Goal: Task Accomplishment & Management: Use online tool/utility

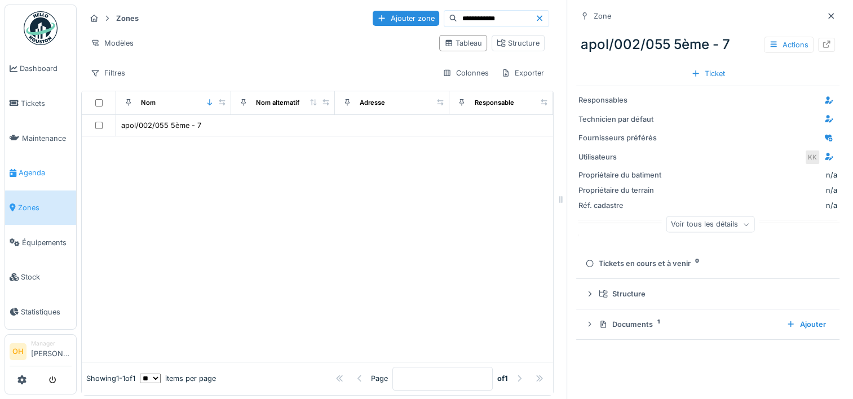
click at [34, 167] on span "Agenda" at bounding box center [45, 172] width 53 height 11
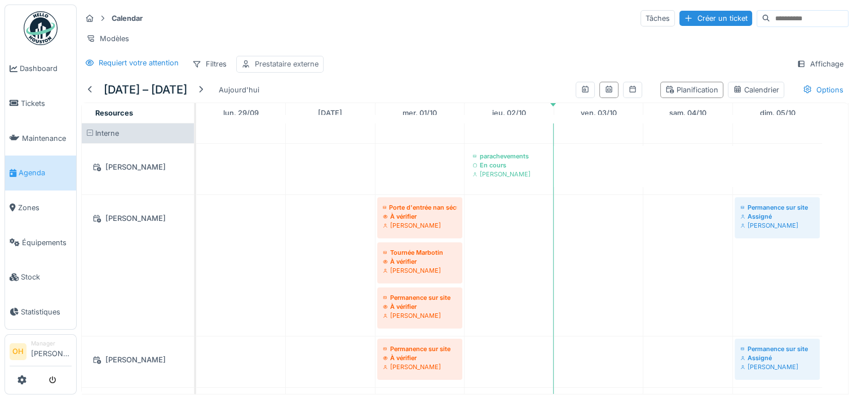
click at [275, 69] on div "Prestataire externe" at bounding box center [287, 64] width 64 height 11
click at [316, 69] on div "Prestataire externe" at bounding box center [287, 64] width 64 height 11
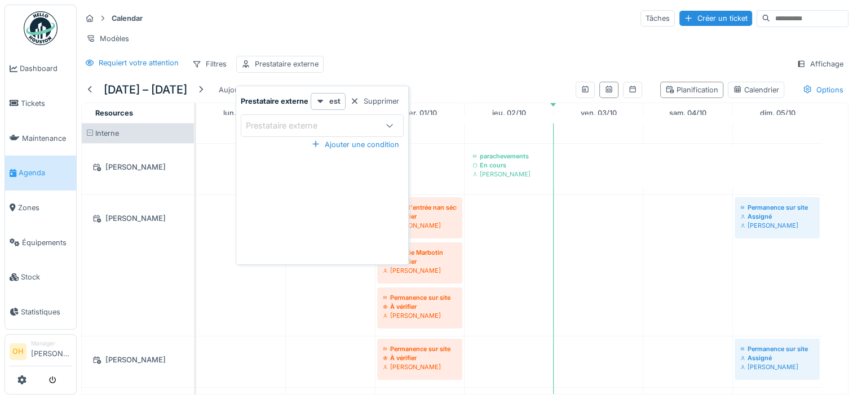
click at [376, 99] on div "Supprimer" at bounding box center [375, 101] width 58 height 15
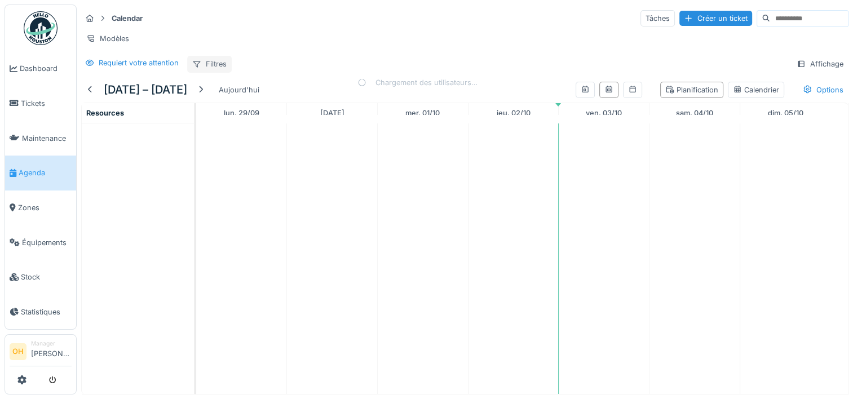
click at [211, 72] on div "Filtres" at bounding box center [209, 64] width 45 height 16
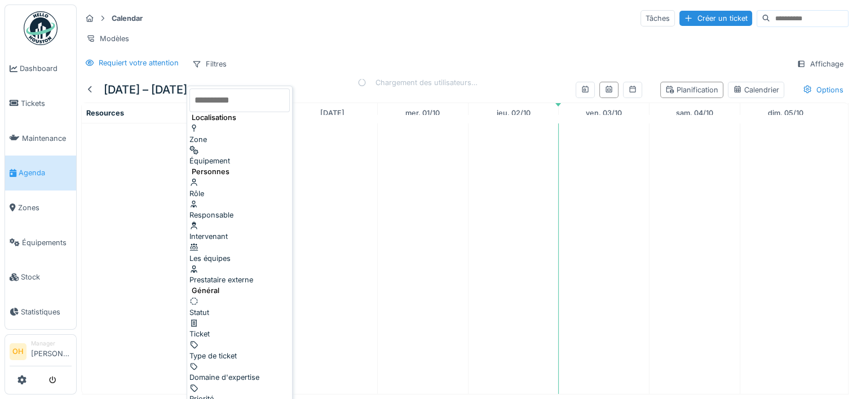
scroll to position [8, 0]
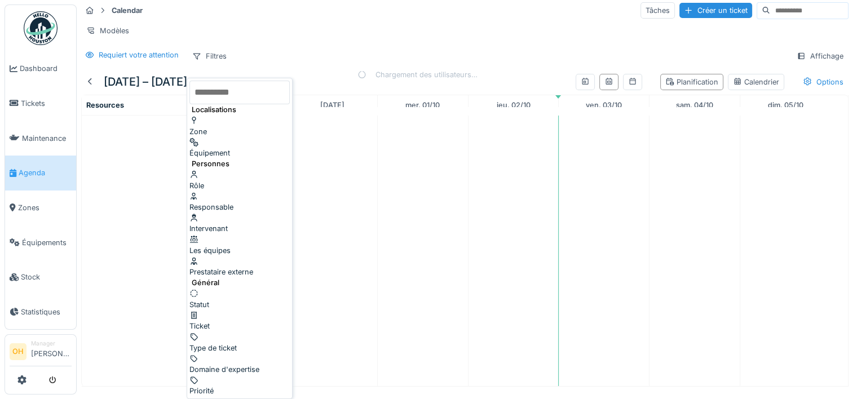
click at [239, 213] on div "Intervenant" at bounding box center [239, 223] width 100 height 21
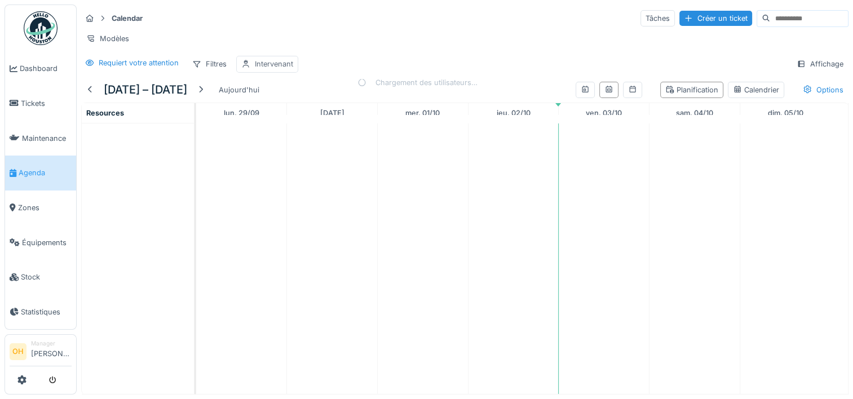
click at [266, 63] on div "Intervenant" at bounding box center [274, 64] width 38 height 11
click at [277, 120] on div "Intervenant" at bounding box center [276, 126] width 60 height 12
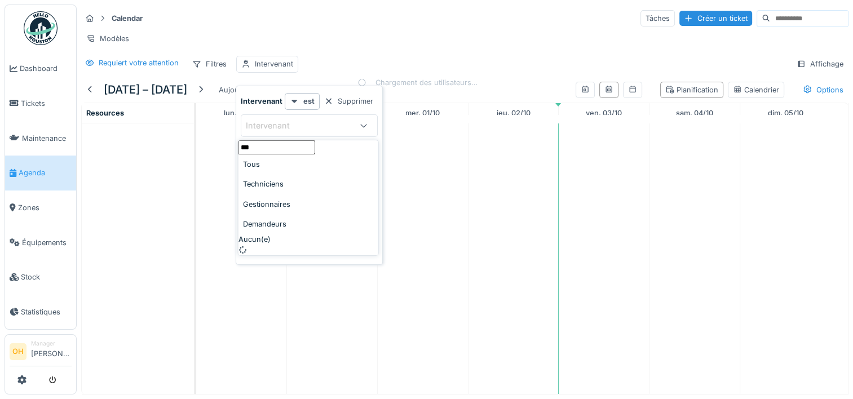
type input "****"
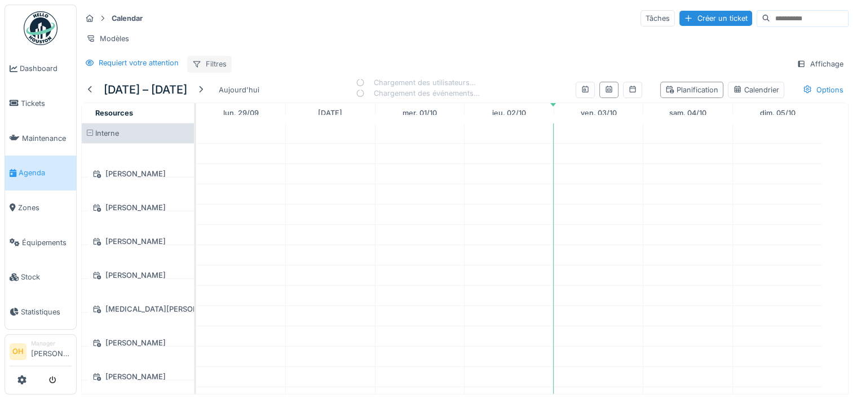
click at [207, 68] on div "Filtres" at bounding box center [209, 64] width 45 height 16
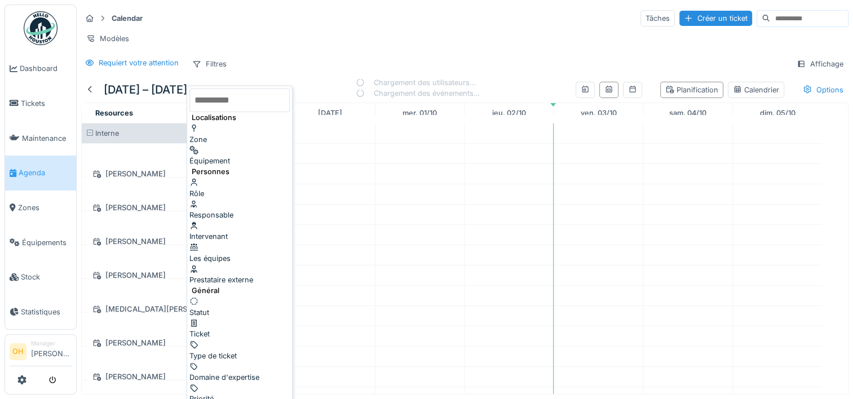
click at [239, 220] on div "Intervenant" at bounding box center [239, 230] width 100 height 21
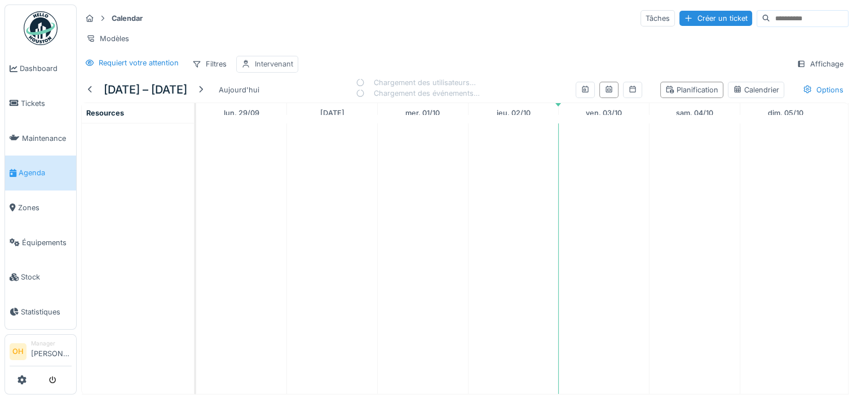
click at [272, 68] on div "Intervenant" at bounding box center [274, 64] width 38 height 11
click at [277, 127] on div "Intervenant" at bounding box center [276, 126] width 60 height 12
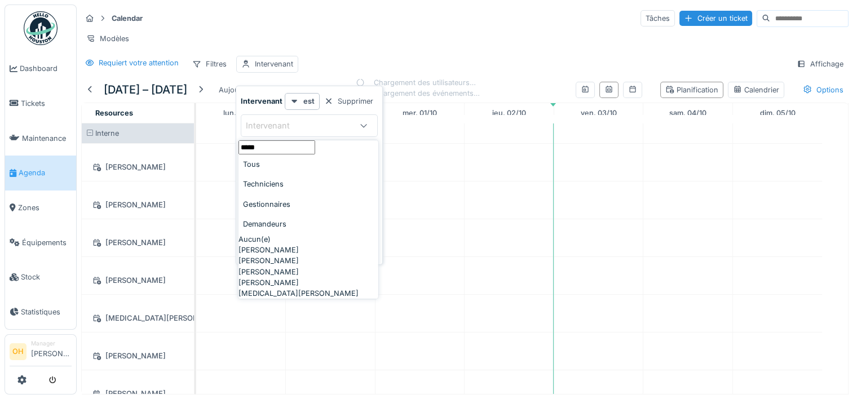
click at [300, 194] on div "Techniciens" at bounding box center [309, 184] width 140 height 20
click at [288, 154] on input "*****" at bounding box center [277, 147] width 77 height 14
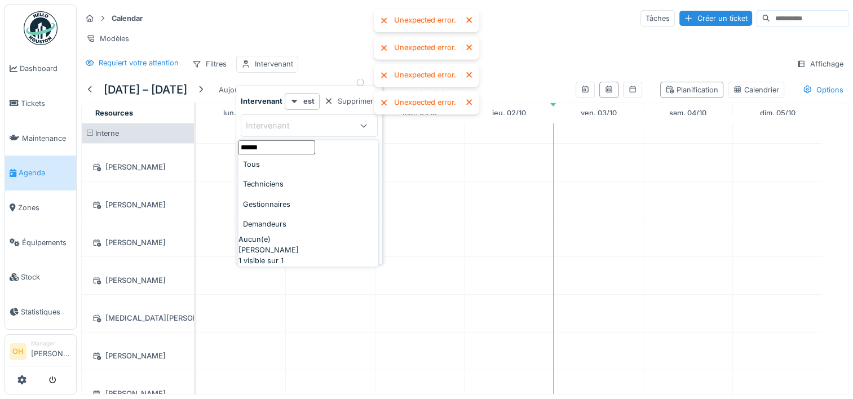
type input "*****"
click at [276, 255] on span "Peter Acheampong" at bounding box center [269, 250] width 60 height 11
type input "****"
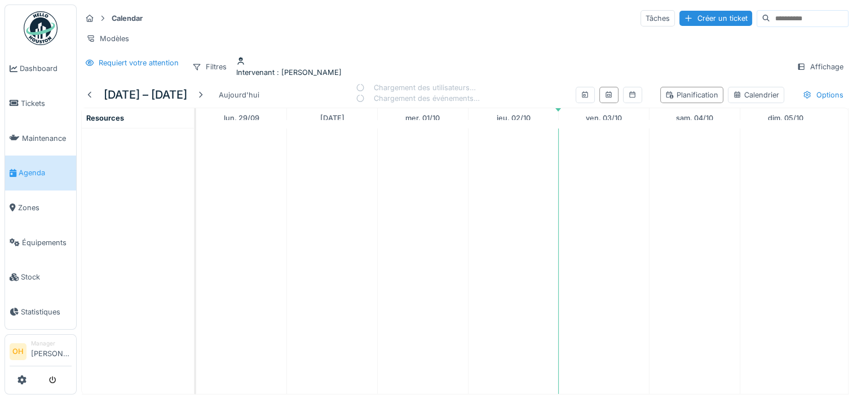
click at [290, 27] on div "Calendar Tâches Créer un ticket" at bounding box center [464, 18] width 767 height 19
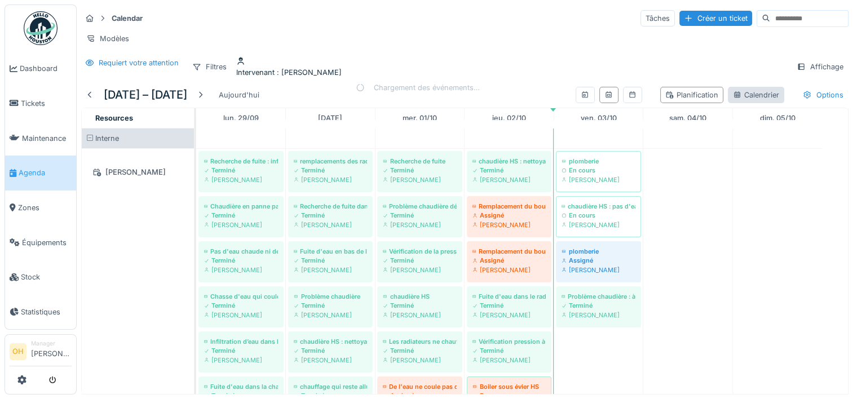
click at [743, 93] on div "Calendrier" at bounding box center [756, 95] width 46 height 11
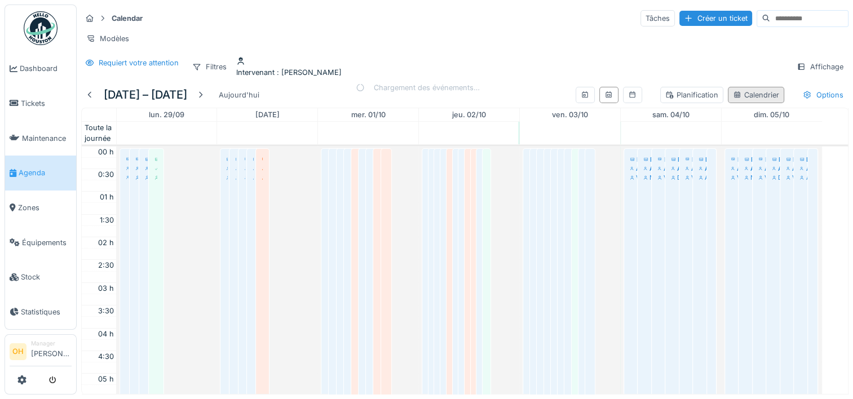
scroll to position [271, 0]
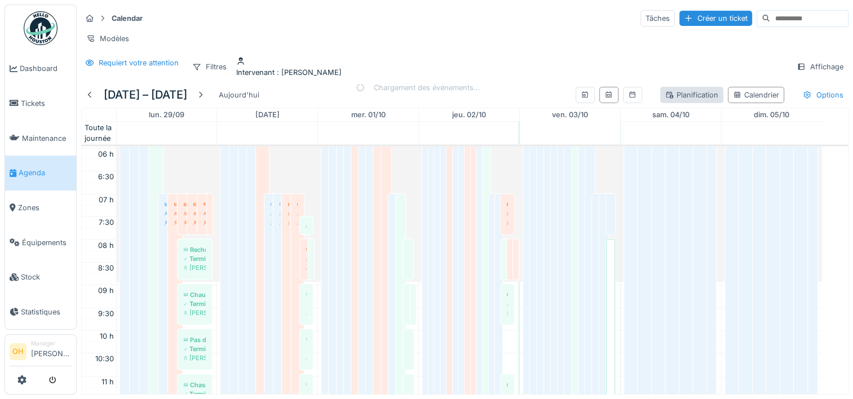
click at [686, 90] on div "Planification" at bounding box center [691, 95] width 53 height 11
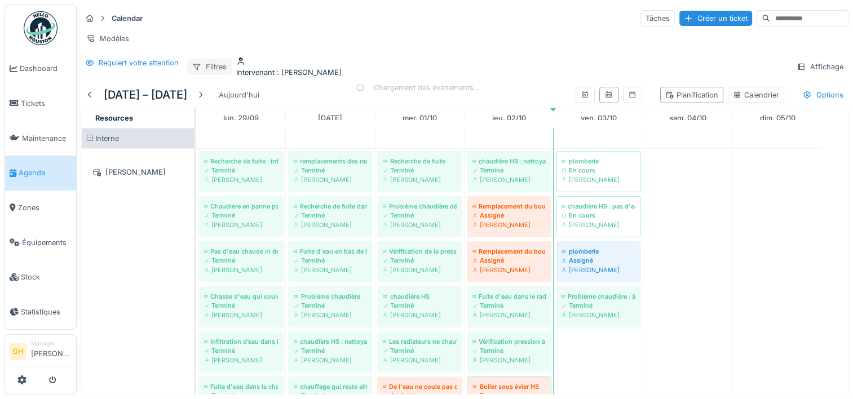
click at [201, 68] on div at bounding box center [196, 66] width 9 height 11
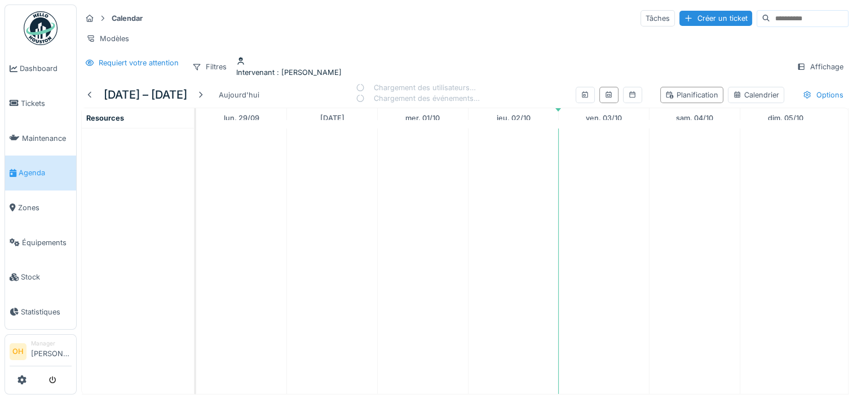
click at [336, 15] on div "Calendar Tâches Créer un ticket" at bounding box center [464, 18] width 767 height 19
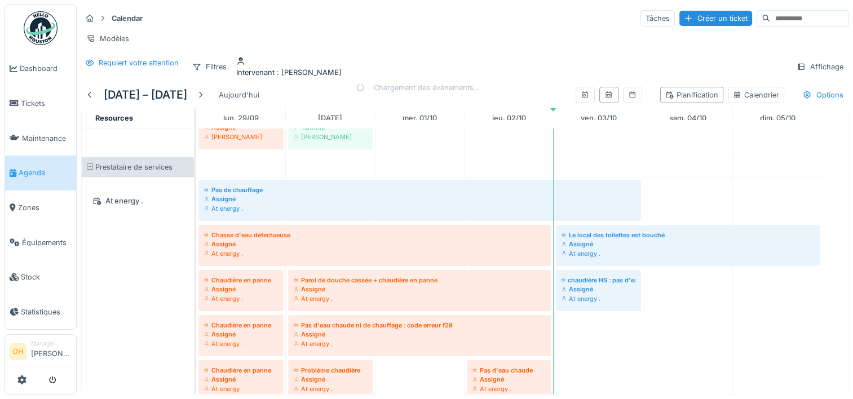
scroll to position [520, 0]
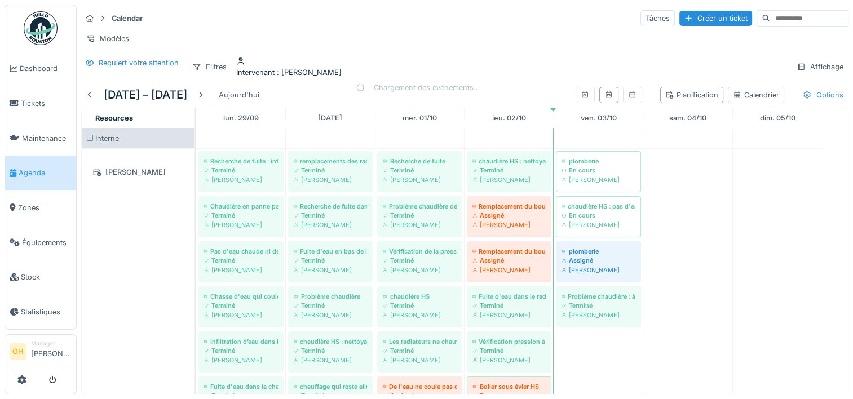
click at [807, 98] on div "Options" at bounding box center [823, 95] width 51 height 16
click at [796, 70] on div "Affichage" at bounding box center [820, 67] width 57 height 16
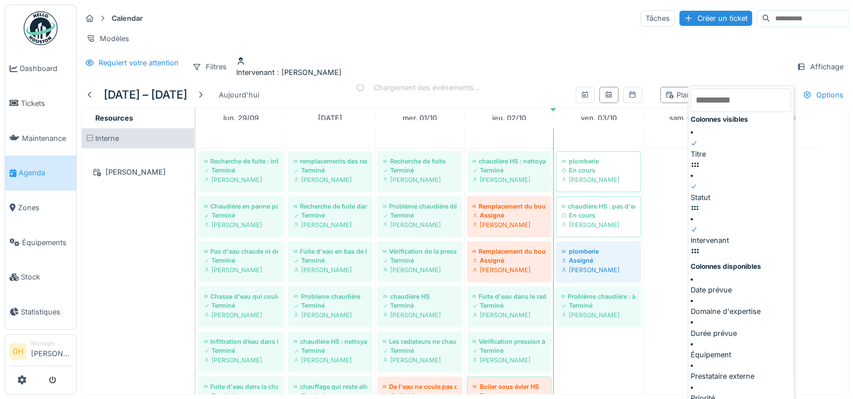
click at [694, 228] on icon at bounding box center [694, 230] width 5 height 5
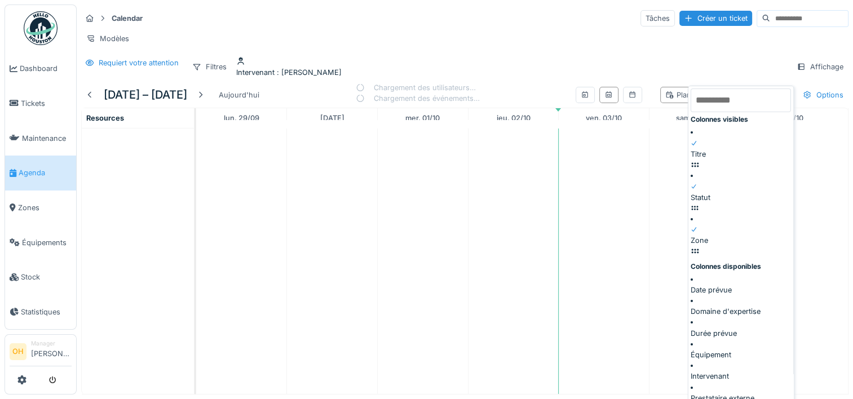
click at [625, 55] on div "Calendar Tâches Créer un ticket Modèles Requiert votre attention Filtres Interv…" at bounding box center [465, 44] width 776 height 78
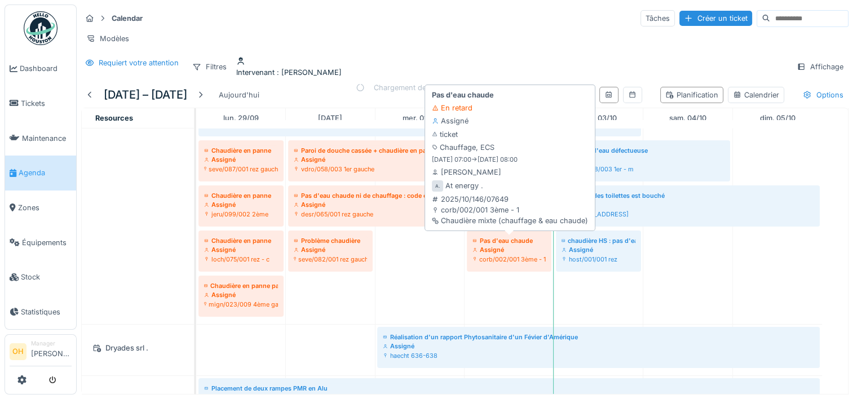
scroll to position [466, 0]
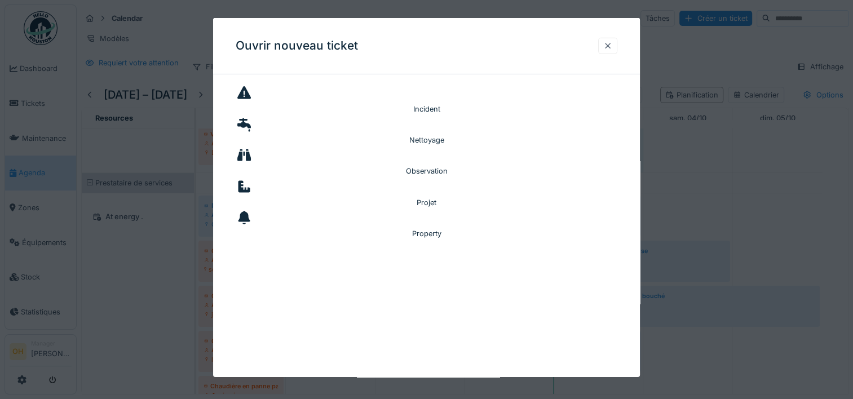
click at [612, 43] on div at bounding box center [607, 46] width 9 height 11
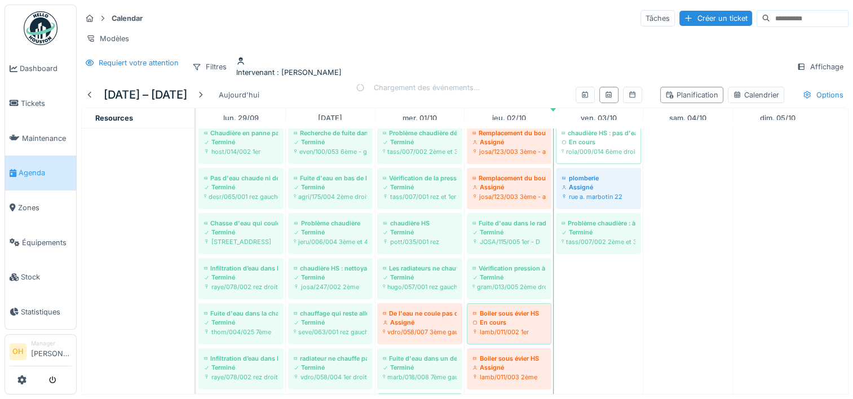
scroll to position [68, 0]
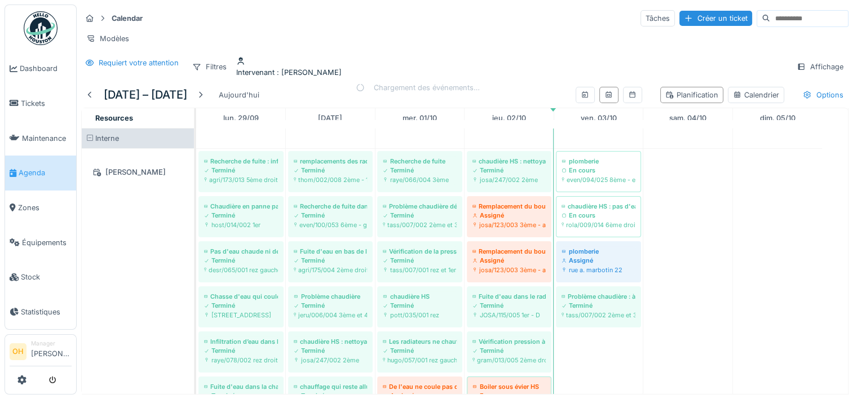
click at [290, 69] on div "Intervenant : Peter Acheampong" at bounding box center [288, 72] width 105 height 11
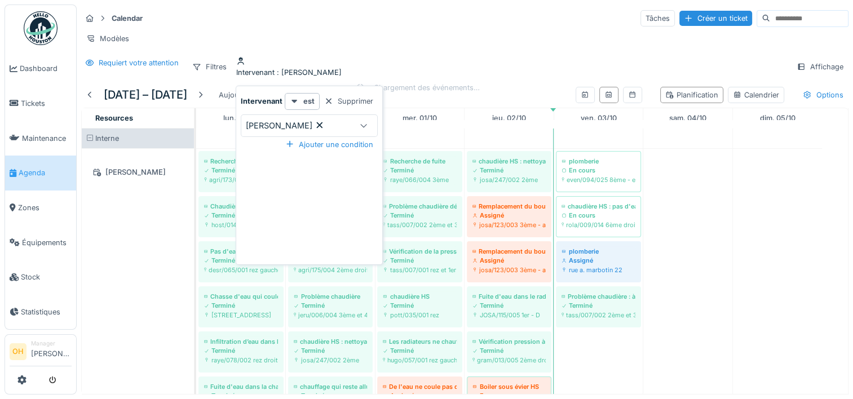
click at [323, 126] on icon at bounding box center [320, 125] width 6 height 6
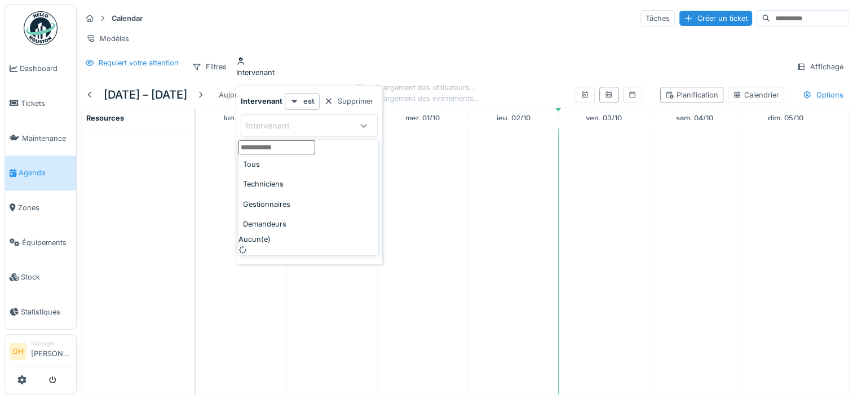
scroll to position [0, 0]
click at [302, 129] on div "Intervenant" at bounding box center [276, 126] width 60 height 12
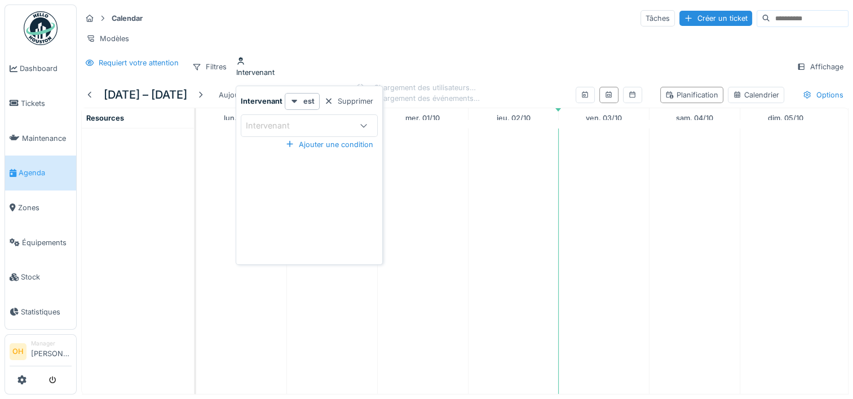
click at [261, 123] on div "Intervenant" at bounding box center [276, 126] width 60 height 12
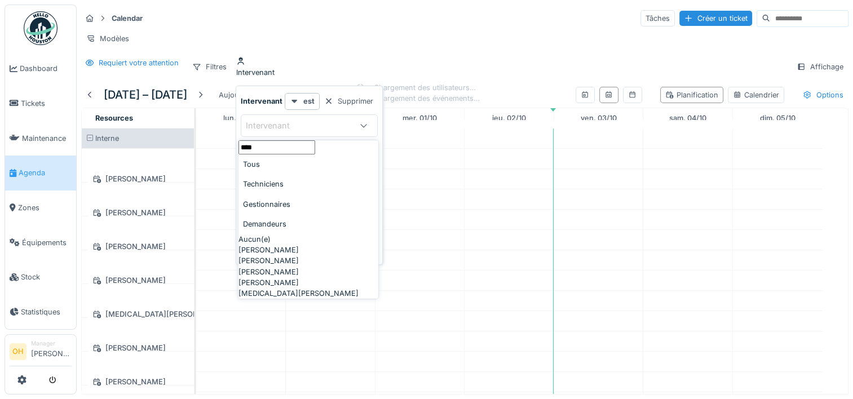
click at [280, 154] on input "****" at bounding box center [277, 147] width 77 height 14
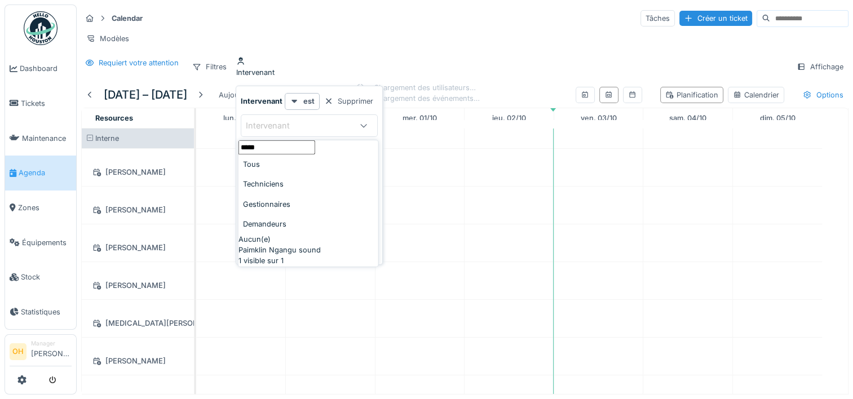
type input "*****"
click at [280, 255] on span "Paimklin Ngangu sound" at bounding box center [280, 250] width 82 height 11
type input "****"
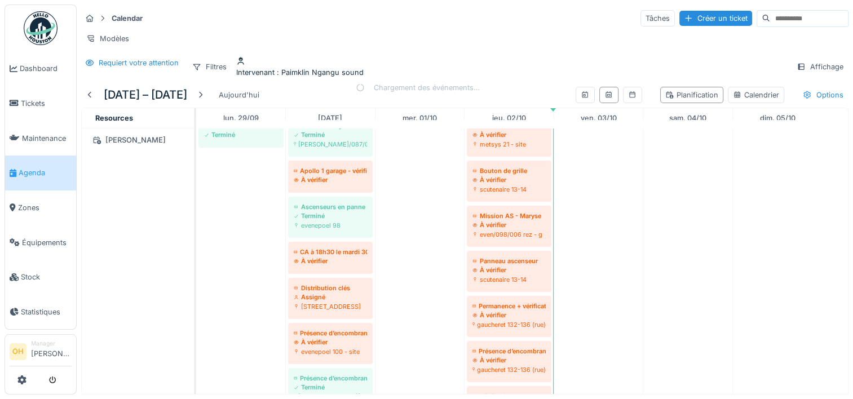
scroll to position [222, 0]
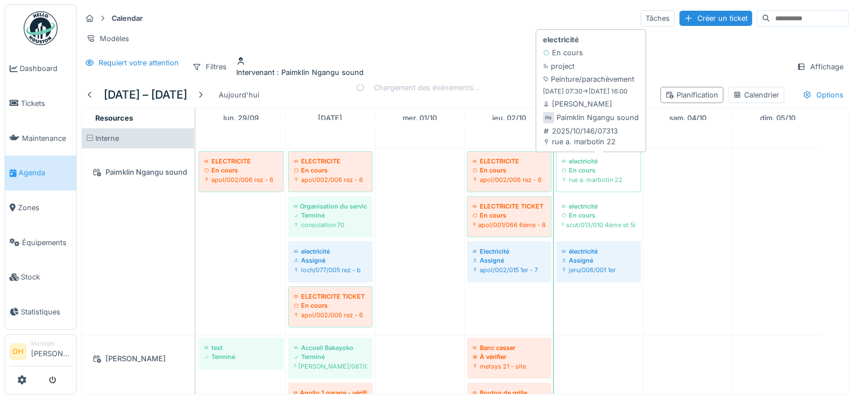
click at [618, 168] on div "En cours" at bounding box center [599, 170] width 74 height 9
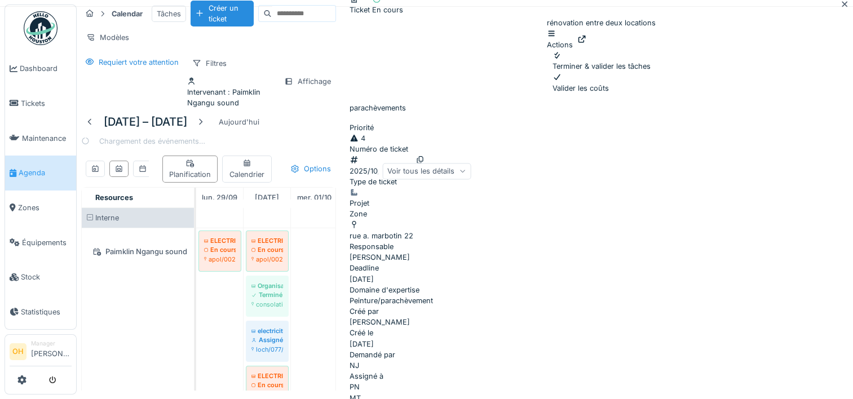
scroll to position [255, 0]
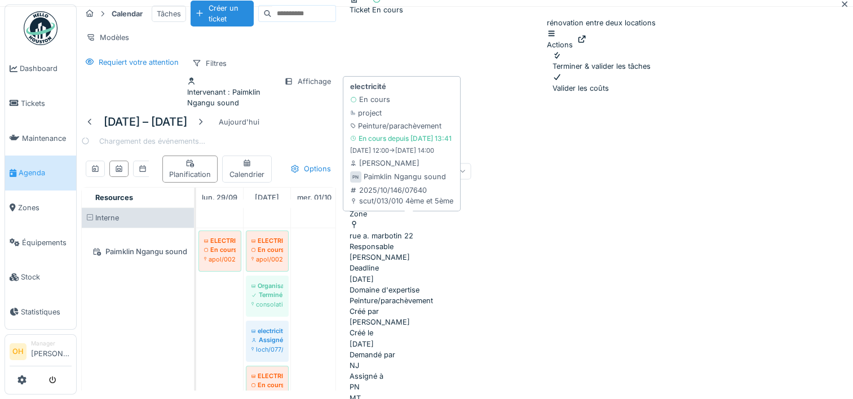
click at [413, 300] on div "scut/013/010 4ème et 5ème" at bounding box center [409, 304] width 32 height 9
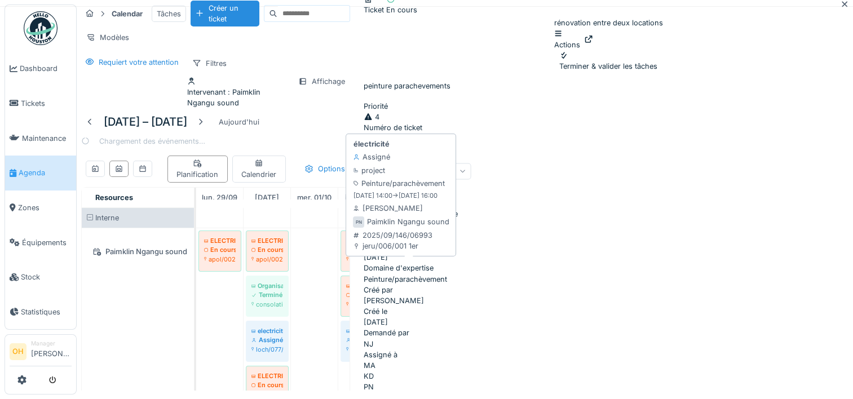
click at [417, 345] on div "jeru/006/001 1er" at bounding box center [409, 349] width 32 height 9
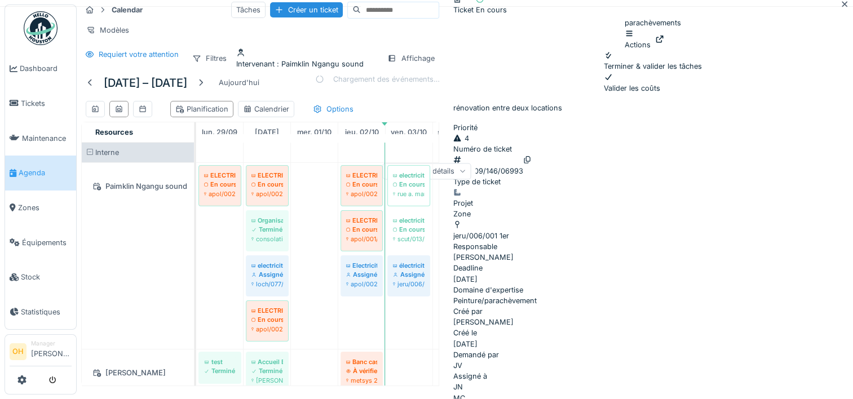
scroll to position [135, 0]
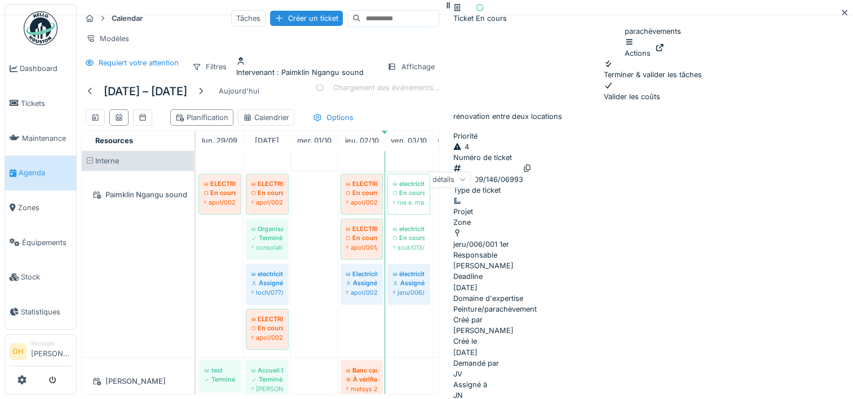
scroll to position [412, 0]
click at [840, 14] on icon at bounding box center [844, 12] width 9 height 7
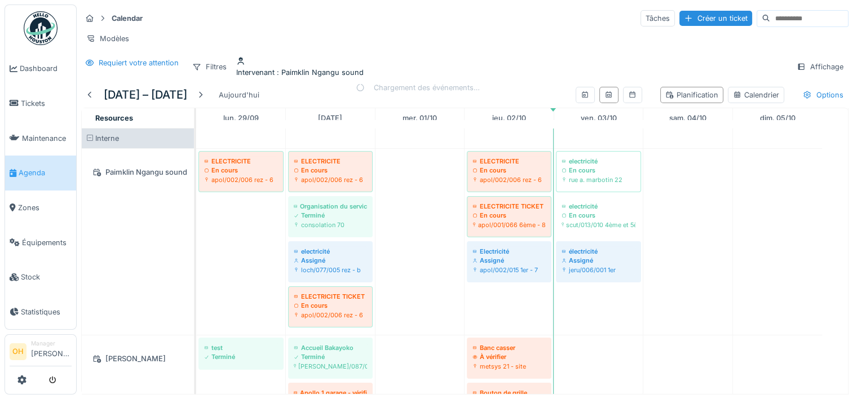
click at [25, 177] on link "Agenda" at bounding box center [40, 173] width 71 height 35
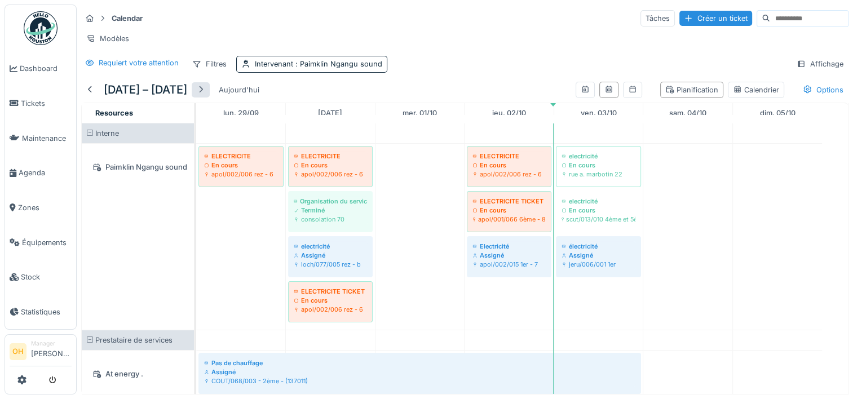
click at [205, 95] on div at bounding box center [200, 90] width 9 height 11
